Goal: Find specific page/section: Find specific page/section

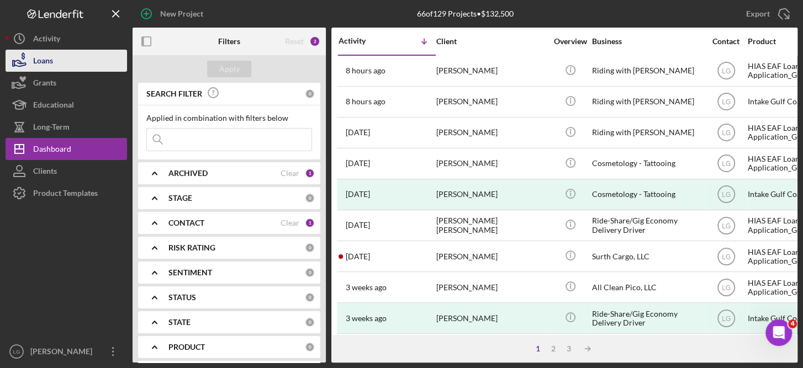
click at [52, 54] on div "Loans" at bounding box center [43, 62] width 20 height 25
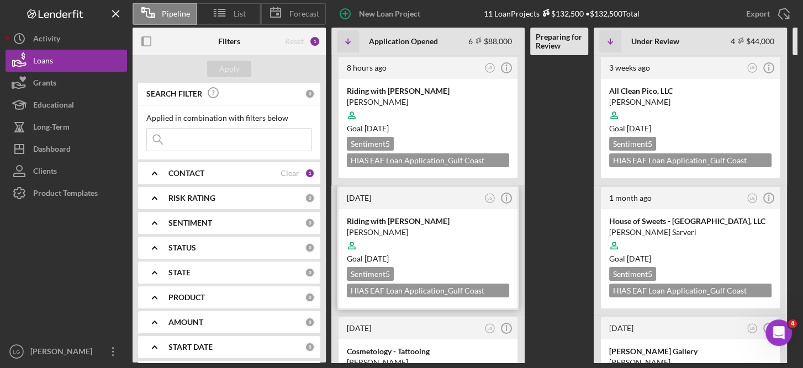
click at [462, 267] on div "Sentiment 5 HIAS EAF Loan Application_Gulf Coast JFCS $15,000" at bounding box center [428, 282] width 162 height 30
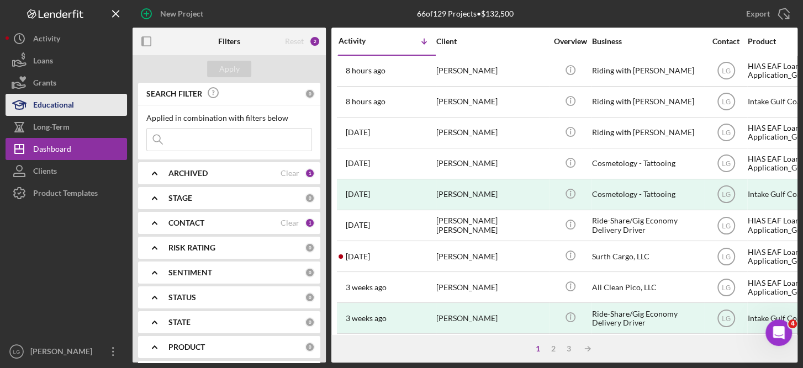
click at [49, 102] on div "Educational" at bounding box center [53, 106] width 41 height 25
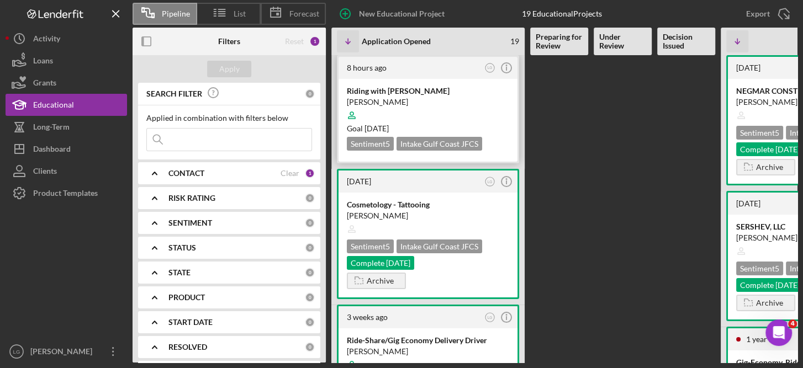
click at [448, 142] on div "Intake Gulf Coast JFCS" at bounding box center [440, 144] width 86 height 14
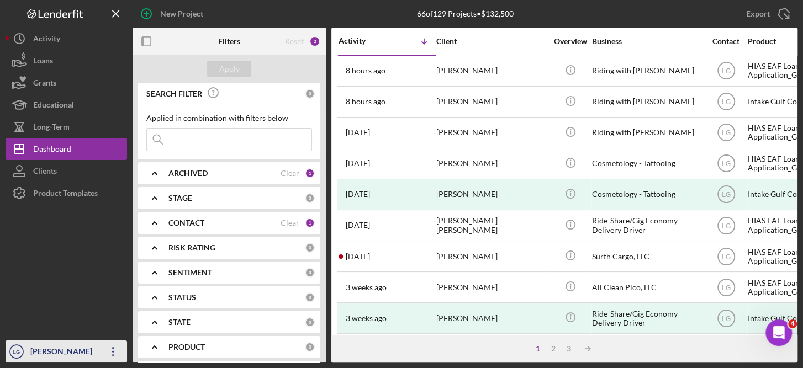
click at [112, 352] on icon "button" at bounding box center [113, 351] width 2 height 9
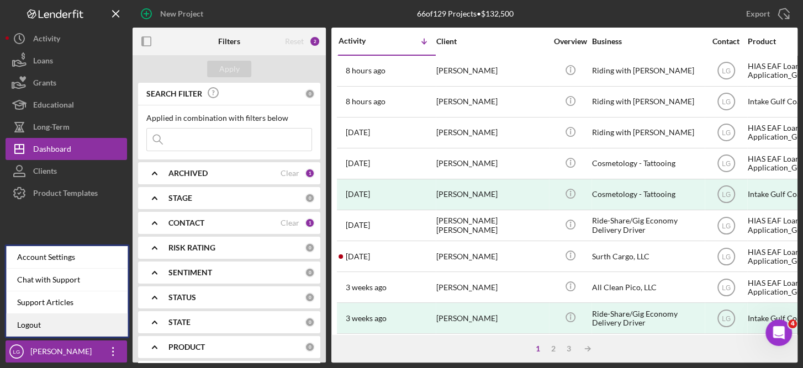
click at [43, 325] on link "Logout" at bounding box center [67, 325] width 122 height 23
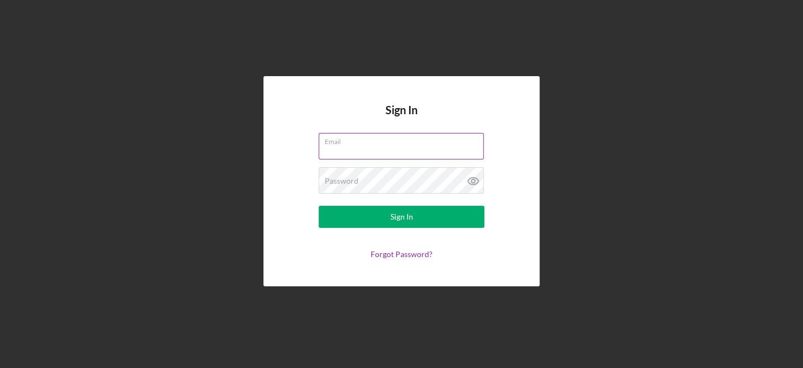
click at [362, 151] on input "Email" at bounding box center [401, 146] width 165 height 27
type input "lorene.gregory@gcjfcs.org"
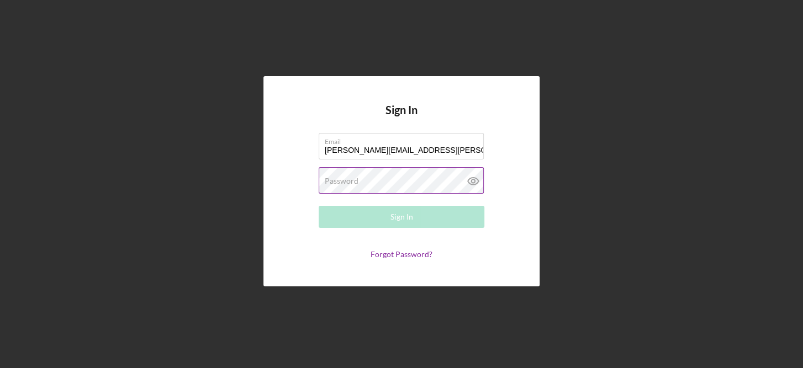
click at [356, 177] on label "Password" at bounding box center [342, 181] width 34 height 9
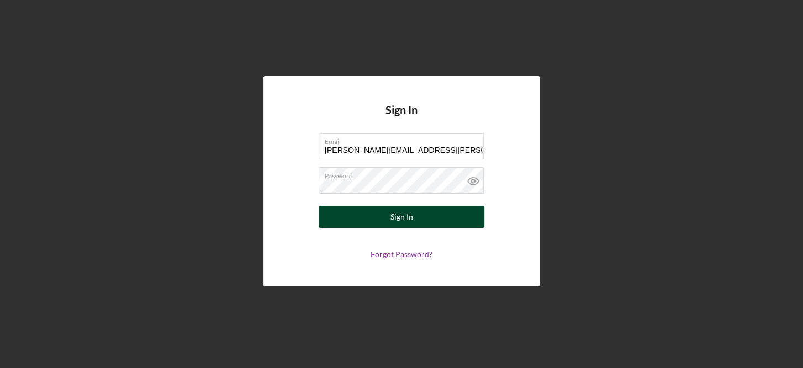
click at [411, 214] on div "Sign In" at bounding box center [401, 217] width 23 height 22
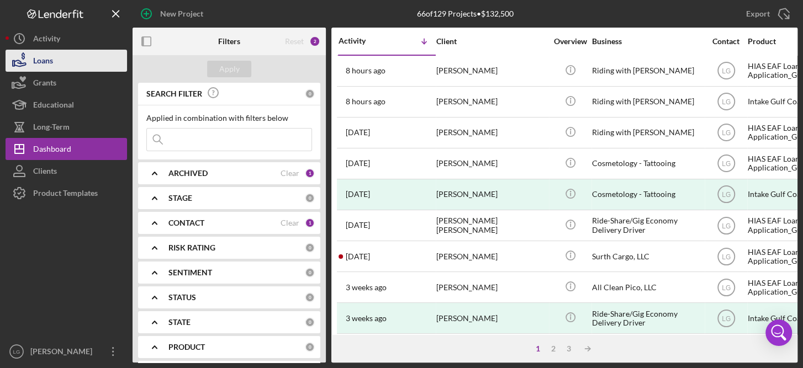
click at [51, 59] on div "Loans" at bounding box center [43, 62] width 20 height 25
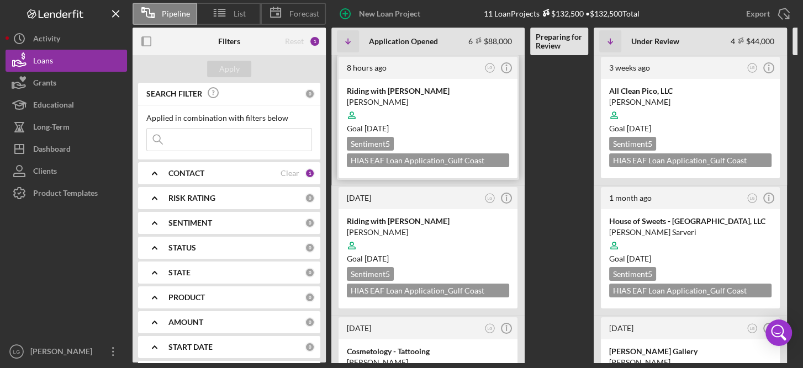
click at [435, 157] on div "HIAS EAF Loan Application_Gulf Coast JFCS $20,000" at bounding box center [428, 161] width 162 height 14
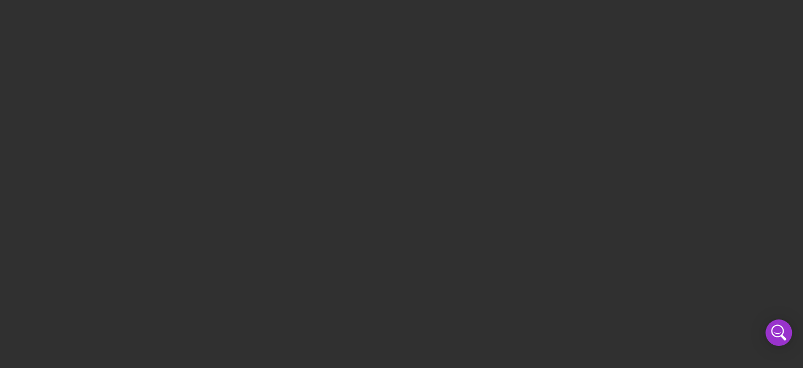
click at [680, 69] on div at bounding box center [401, 184] width 803 height 368
click at [405, 75] on div at bounding box center [401, 184] width 803 height 368
